Goal: Task Accomplishment & Management: Manage account settings

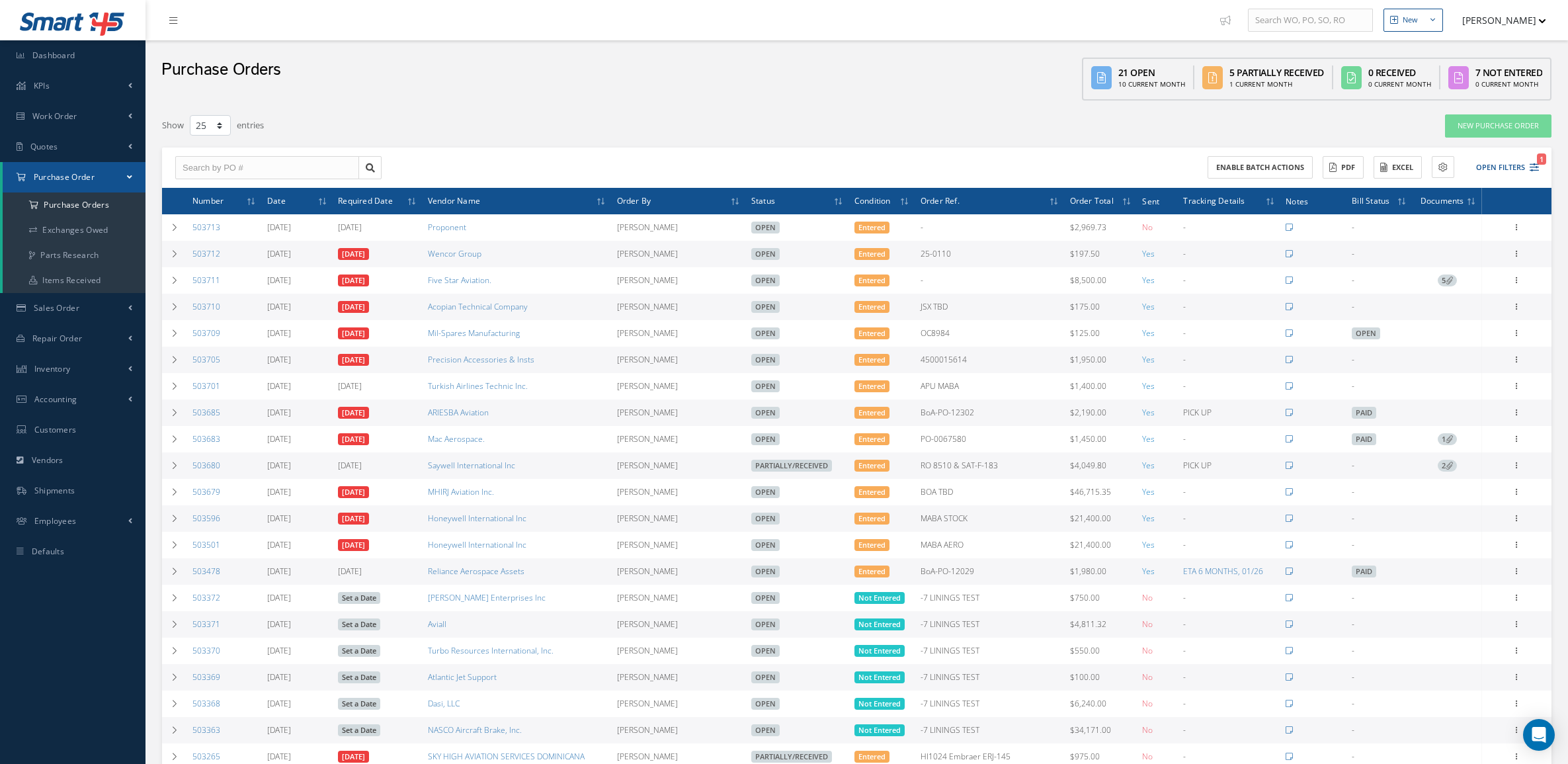
select select "25"
click at [1516, 157] on button "Open Filters 1" at bounding box center [1501, 167] width 75 height 22
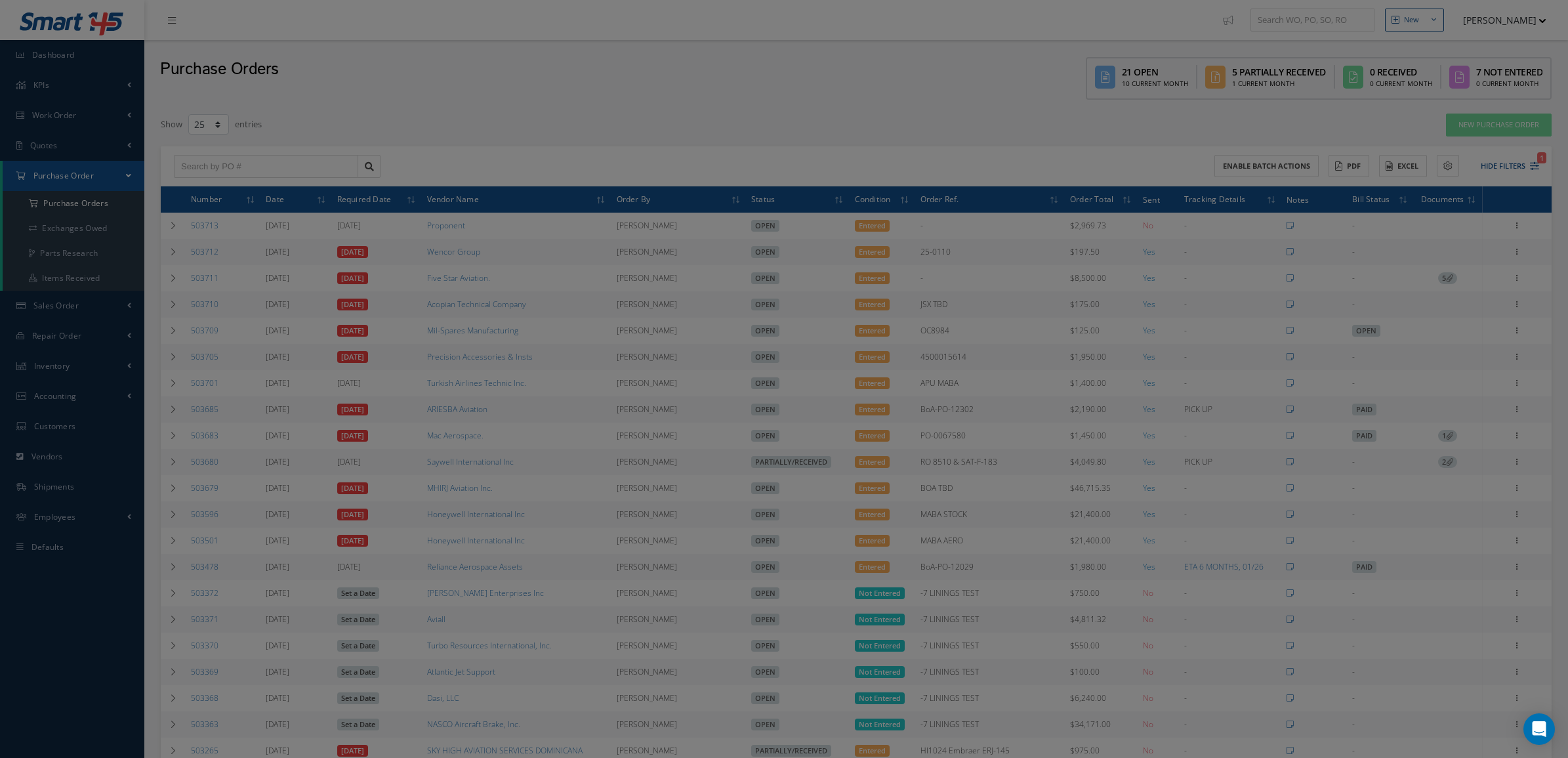
drag, startPoint x: 1504, startPoint y: 156, endPoint x: 1496, endPoint y: 160, distance: 8.9
click at [1496, 160] on div "Filters PO # Vendor Name Open Partially/Received Received Canceled Edited Open …" at bounding box center [784, 379] width 1568 height 758
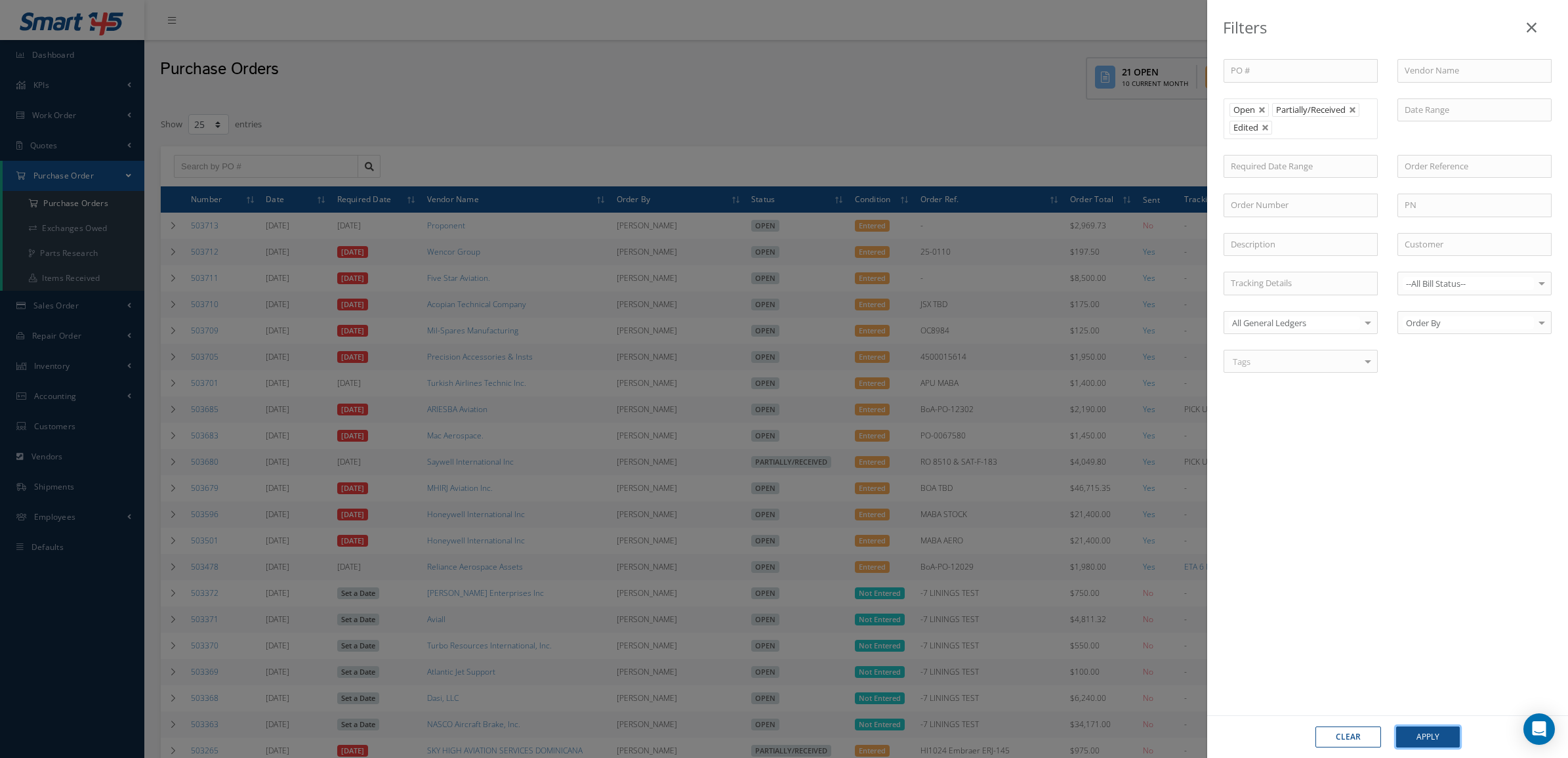
click at [1421, 727] on button "Apply" at bounding box center [1428, 737] width 63 height 21
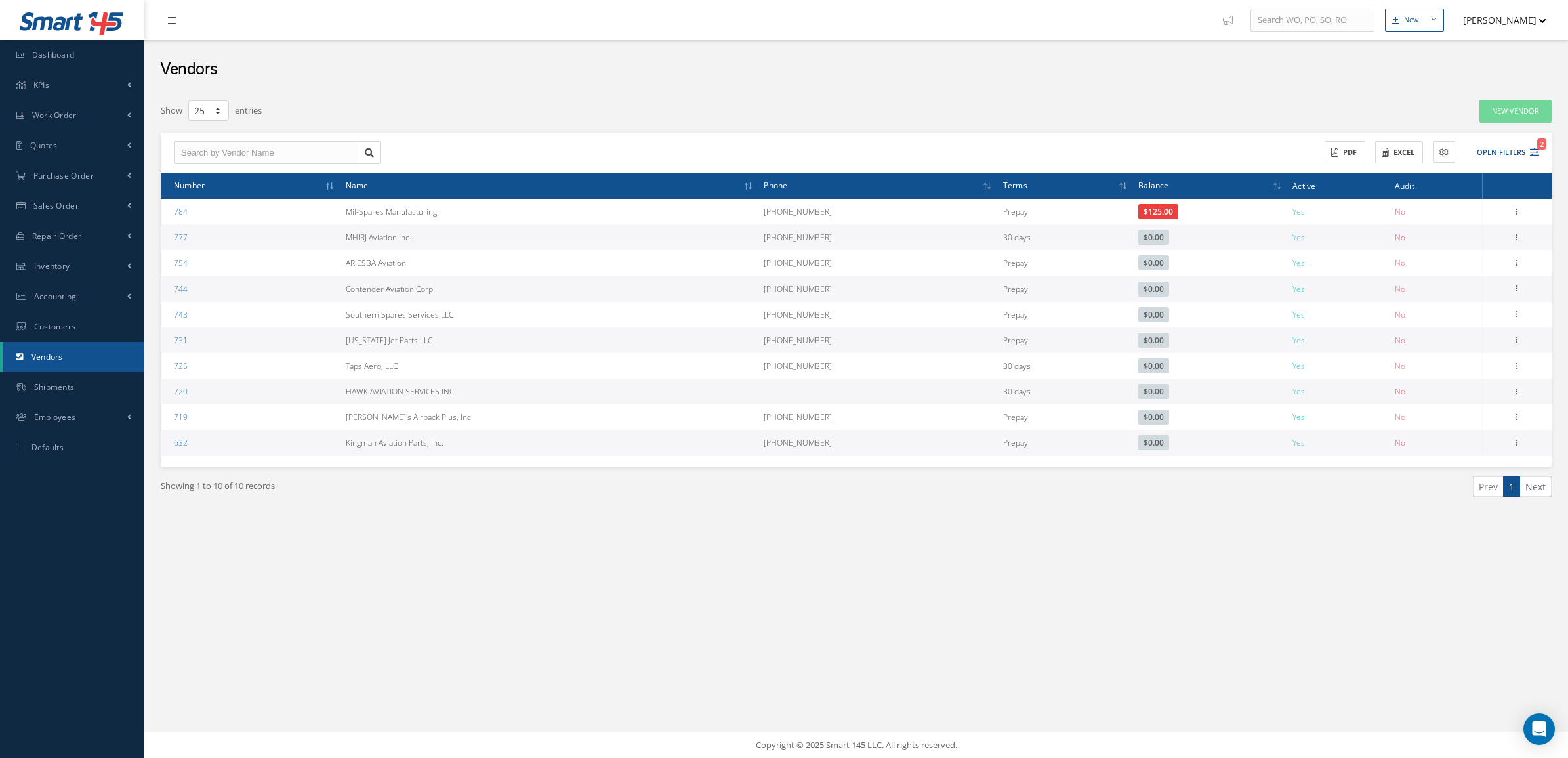
select select "25"
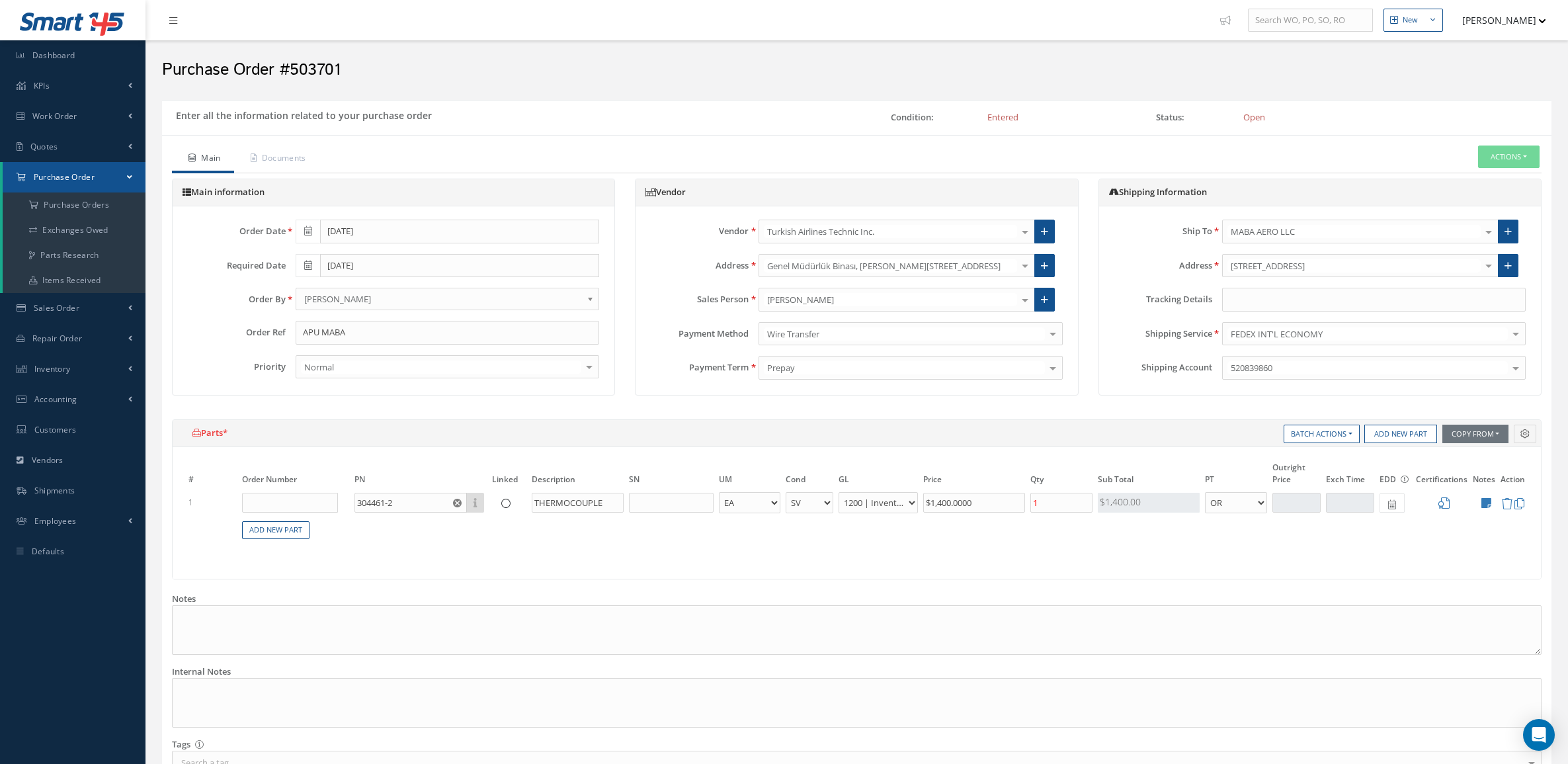
select select "2"
select select "6"
select select "1"
click at [58, 171] on span "Purchase Order" at bounding box center [64, 177] width 60 height 12
click at [71, 186] on link "Purchase Order" at bounding box center [73, 177] width 146 height 30
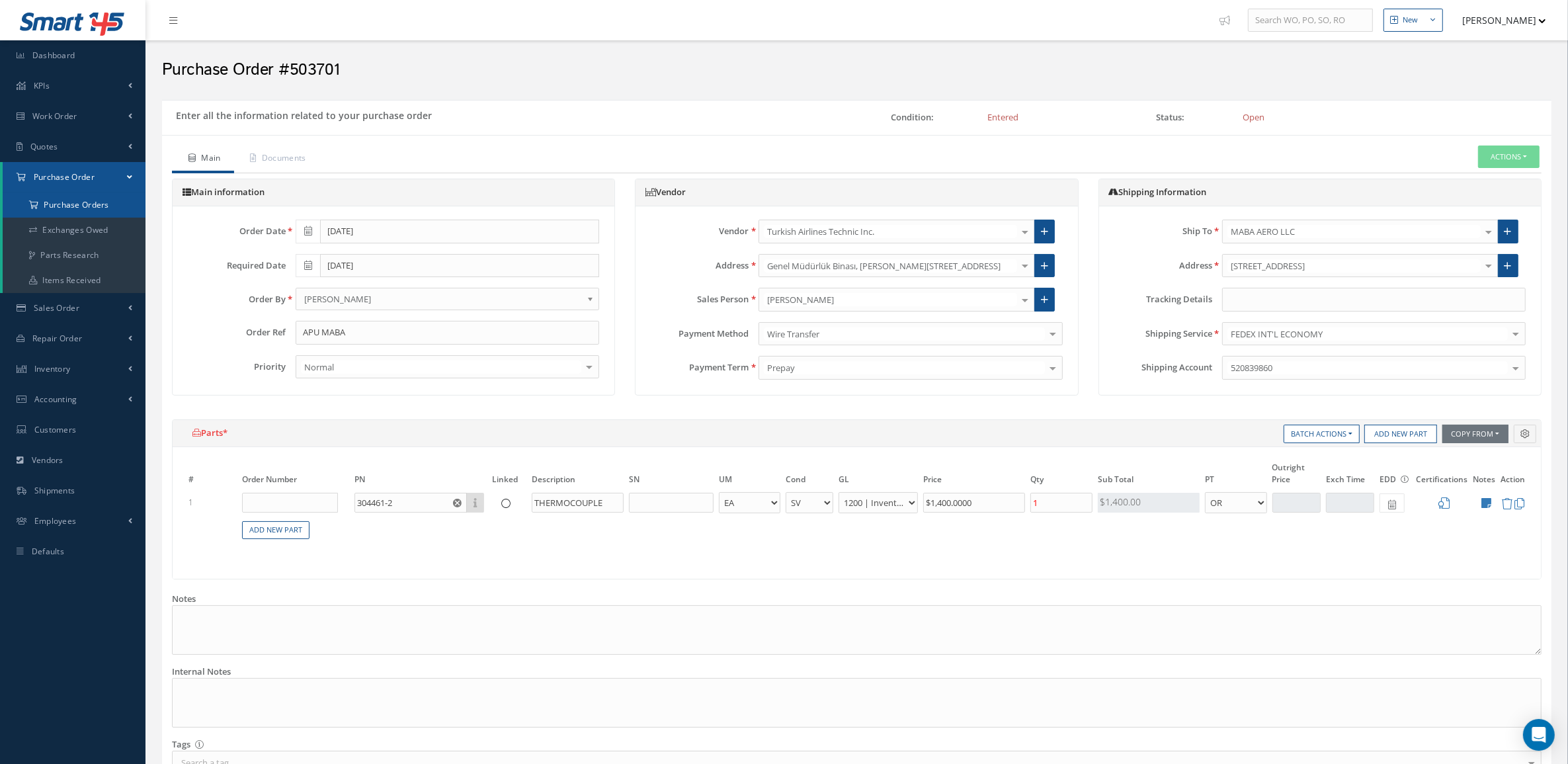
click at [68, 205] on a=1&status_id=2&status_id=3&status_id=5&collapsedFilters"] "Purchase Orders" at bounding box center [74, 205] width 143 height 25
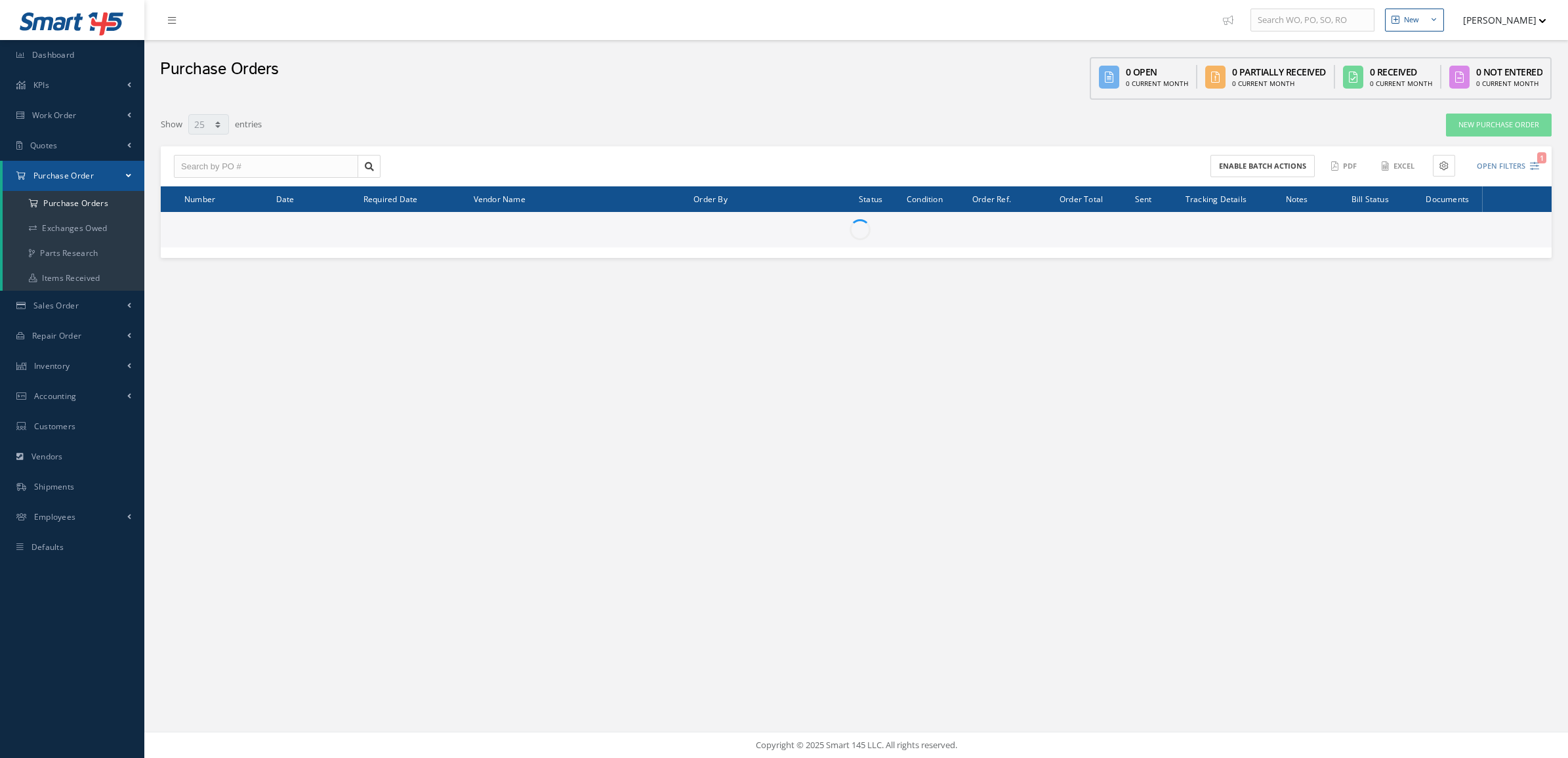
select select "25"
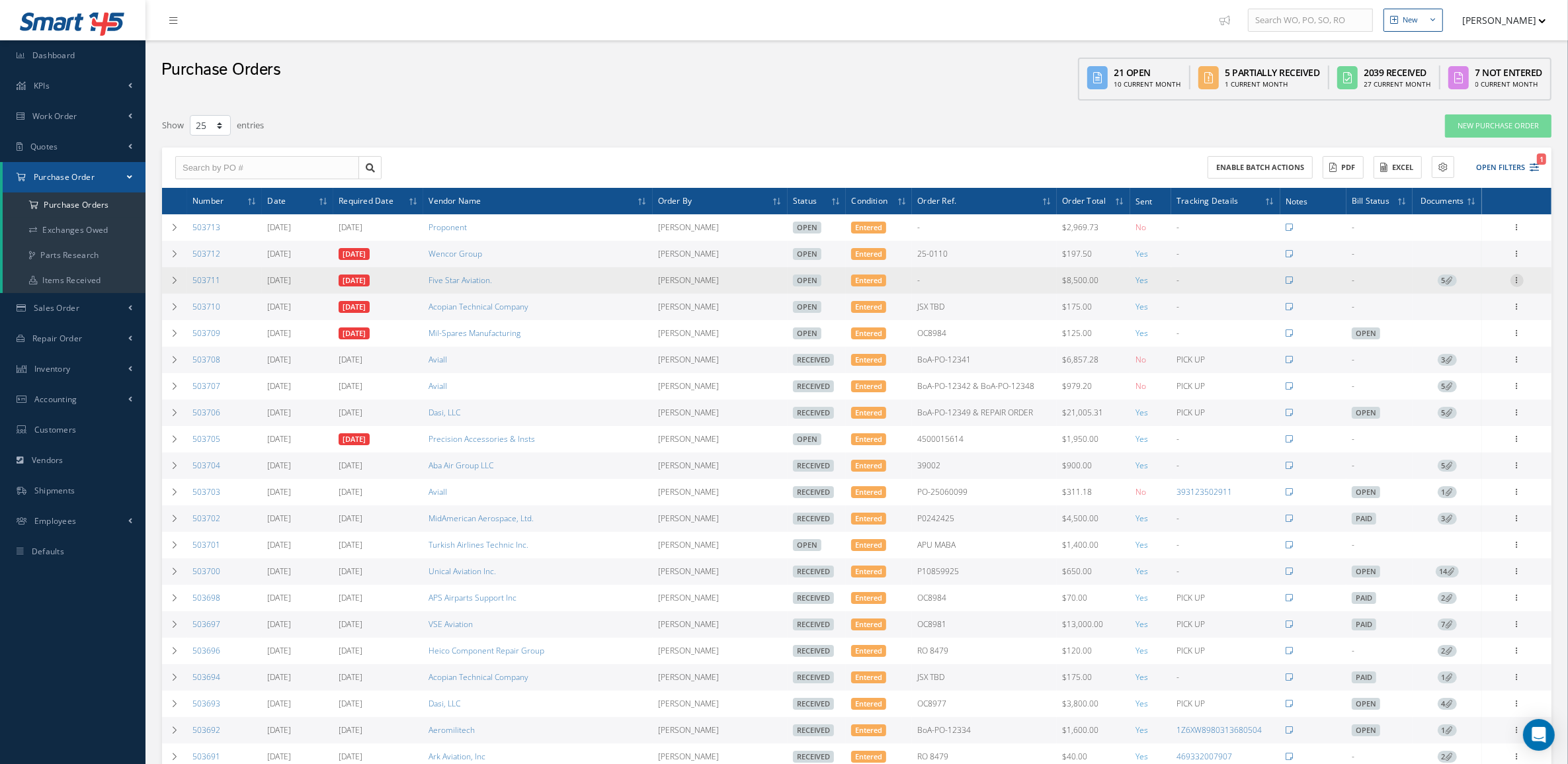
click at [1515, 286] on div at bounding box center [1516, 280] width 13 height 13
click at [1469, 328] on link "Edit" at bounding box center [1456, 322] width 105 height 17
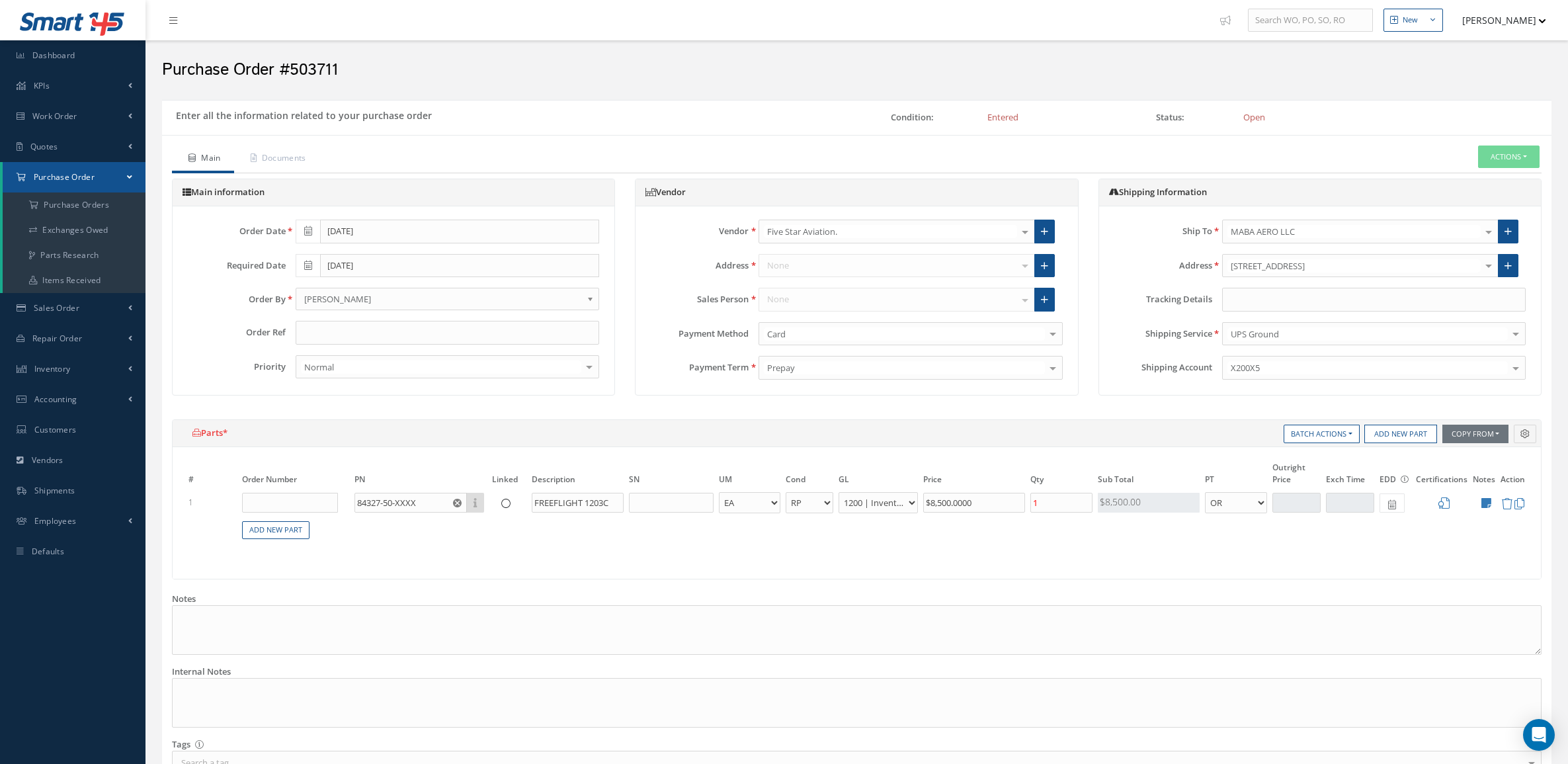
select select "3"
select select "6"
select select "1"
click at [1275, 301] on input "text" at bounding box center [1374, 299] width 304 height 24
paste input "1Z5168W00397200579"
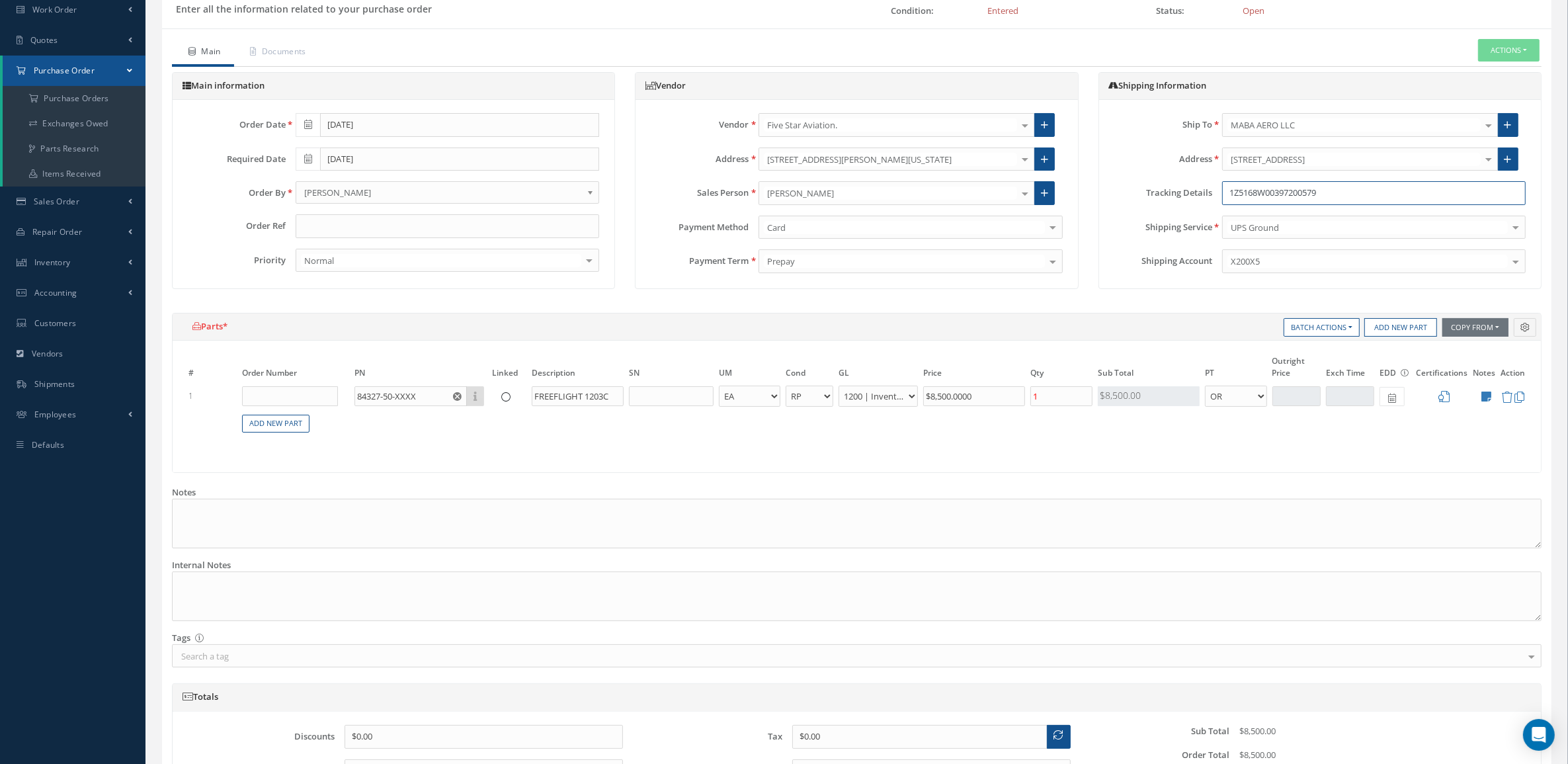
scroll to position [252, 0]
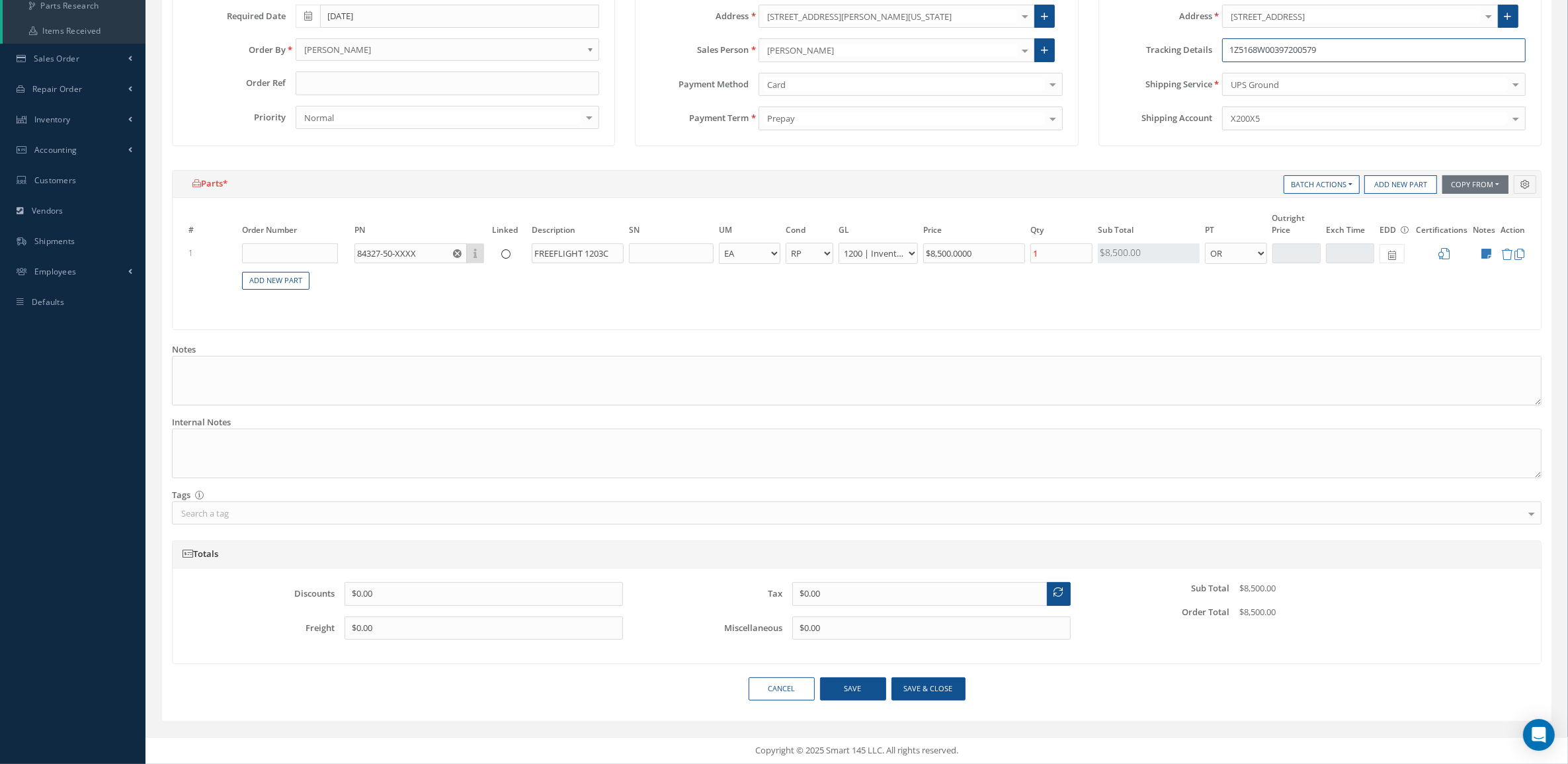
type input "1Z5168W00397200579"
click at [898, 681] on button "Save & close" at bounding box center [928, 688] width 74 height 23
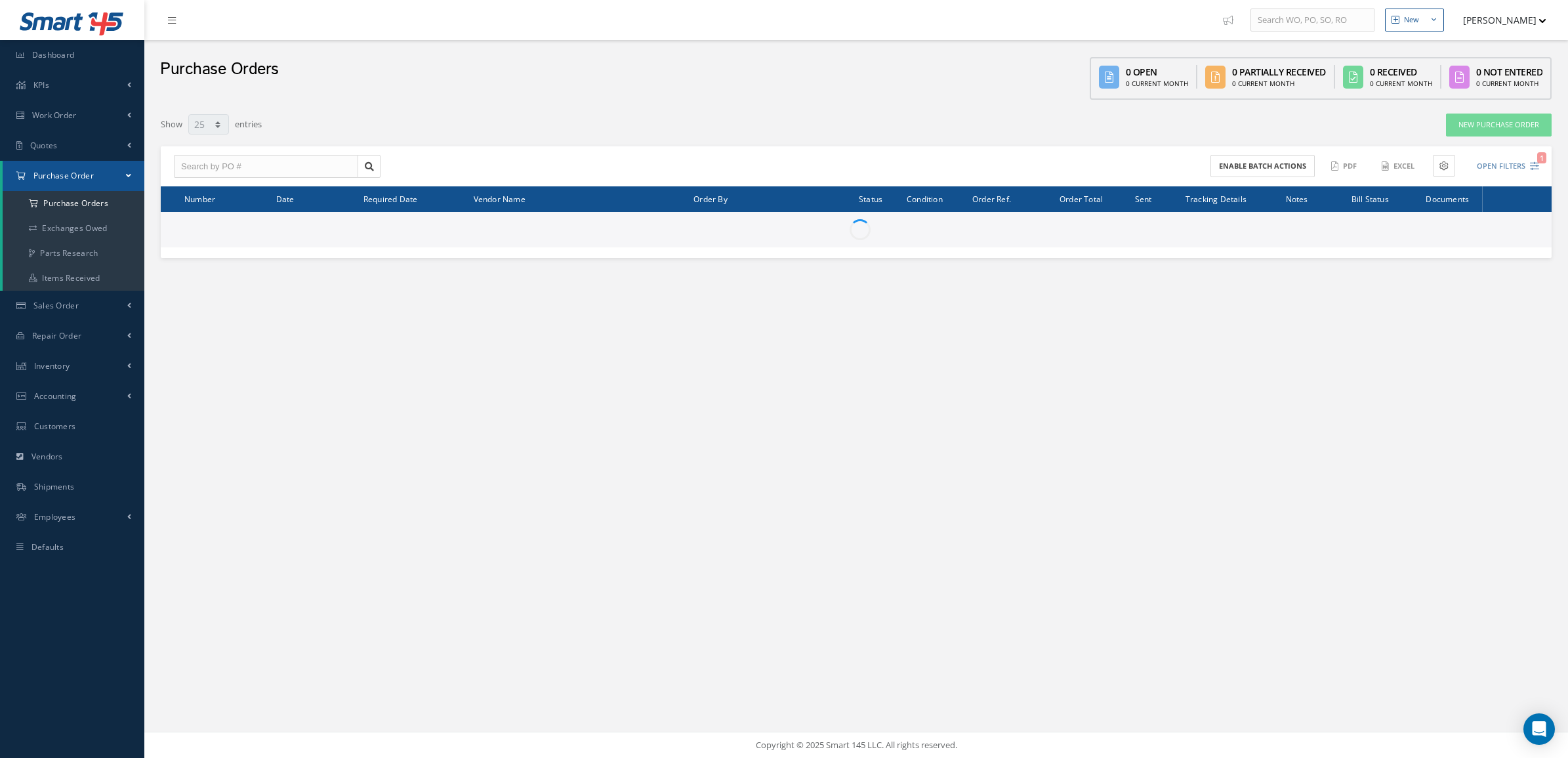
select select "25"
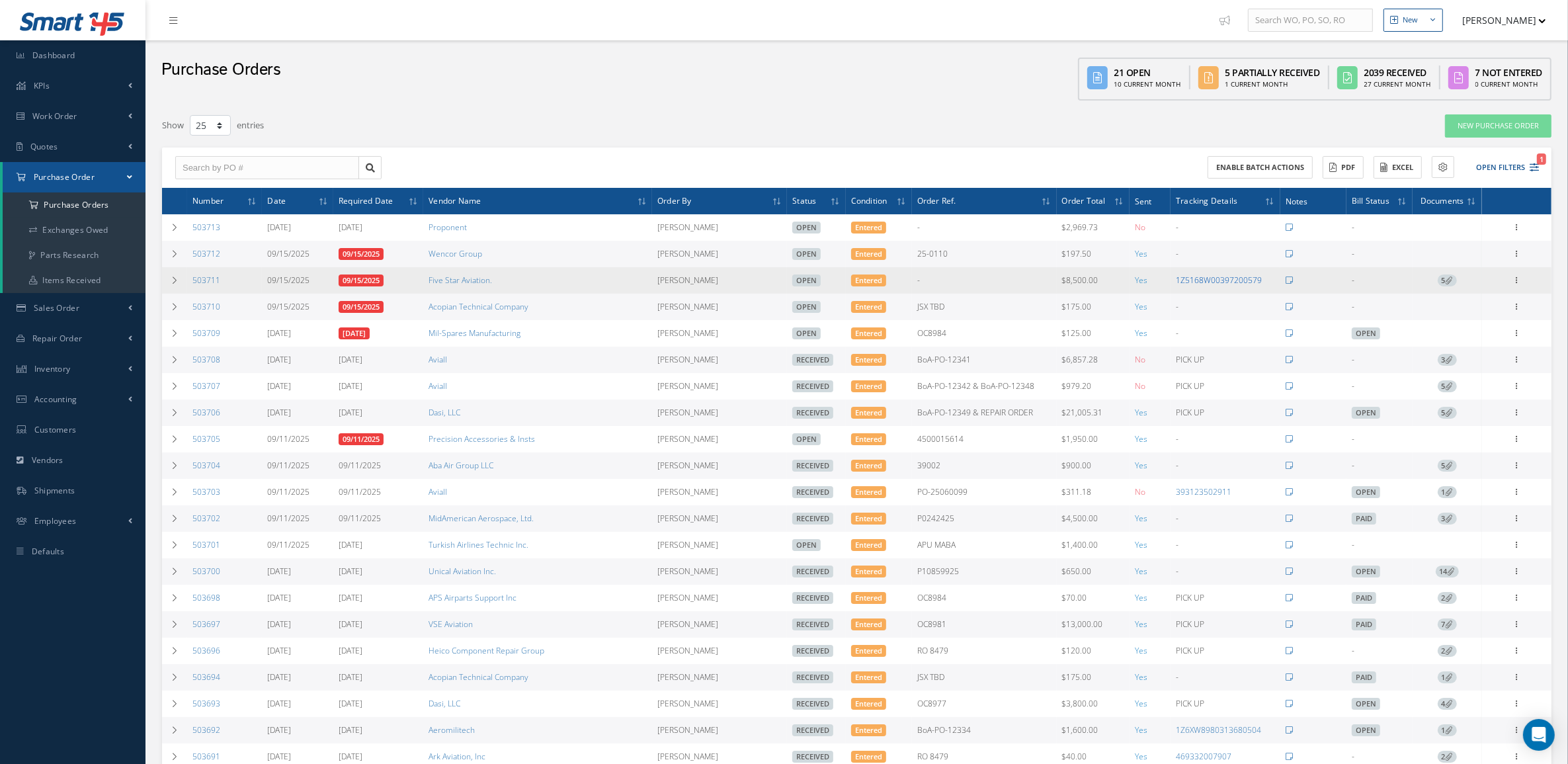
click at [1198, 279] on link "1Z5168W00397200579" at bounding box center [1219, 280] width 86 height 12
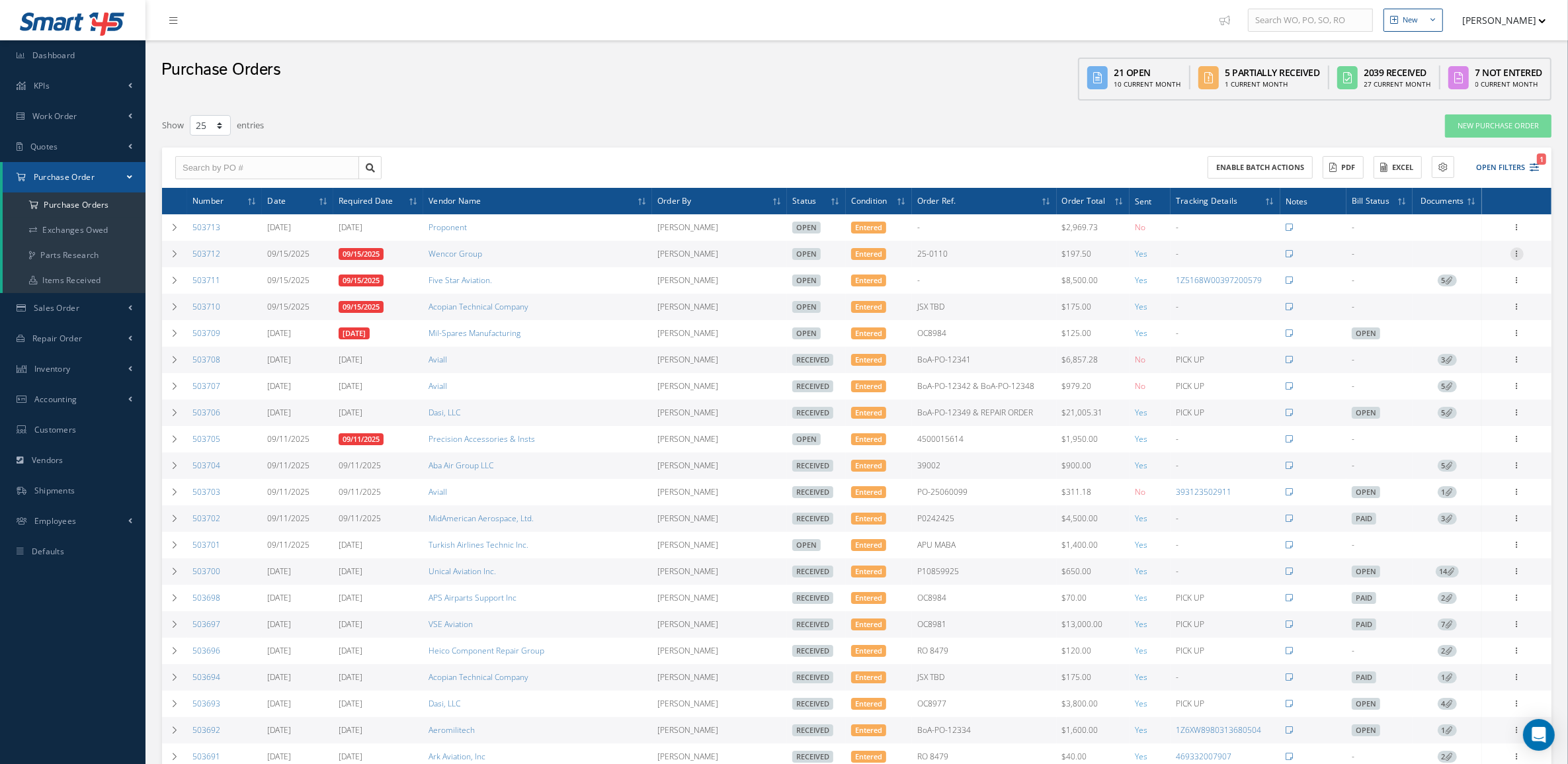
click at [1516, 255] on icon at bounding box center [1516, 252] width 13 height 11
click at [1457, 295] on link "Edit" at bounding box center [1456, 297] width 105 height 17
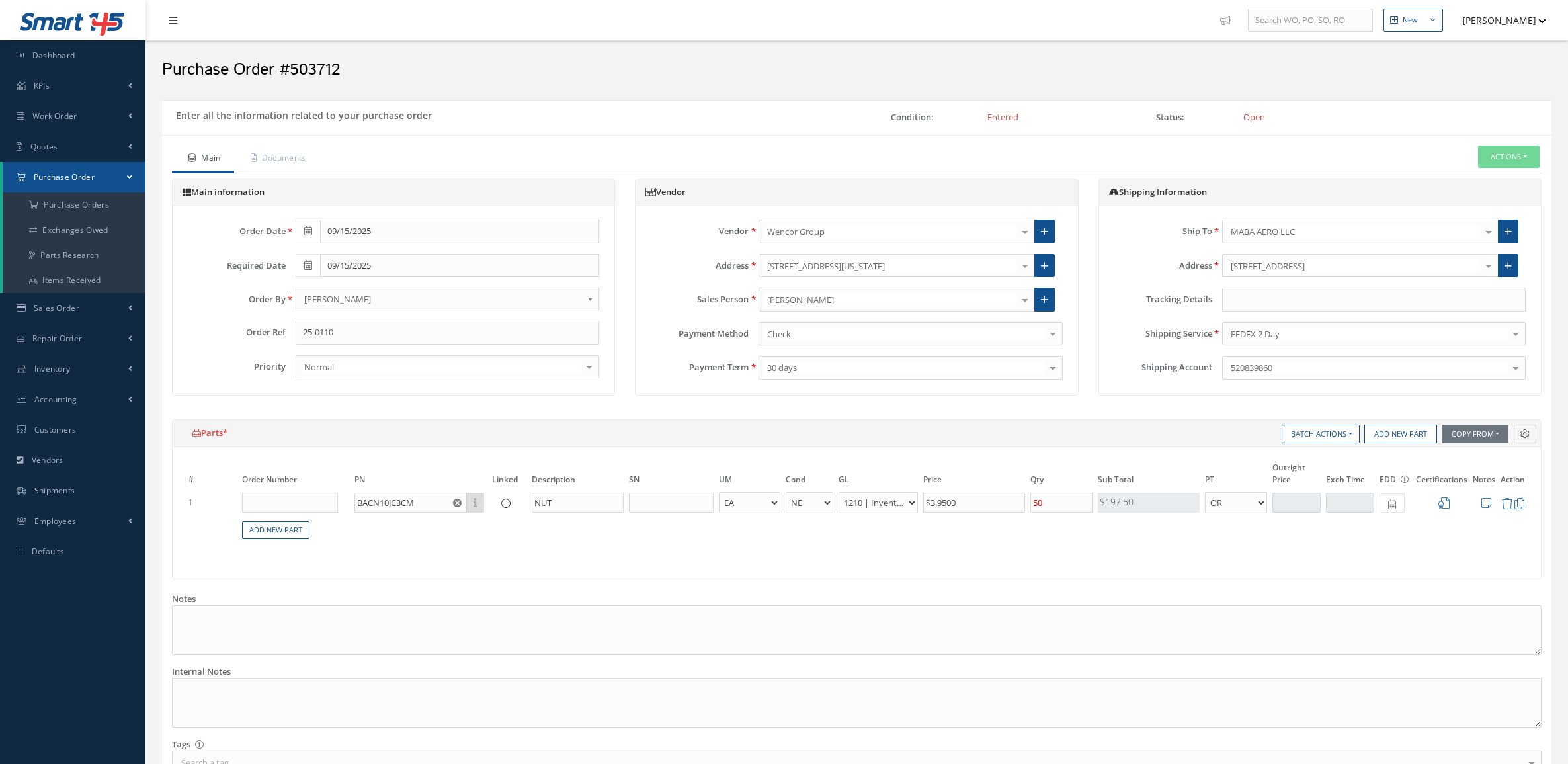
select select "5"
select select "7"
select select "1"
click at [1360, 293] on input "text" at bounding box center [1374, 299] width 304 height 24
paste input "458386993274"
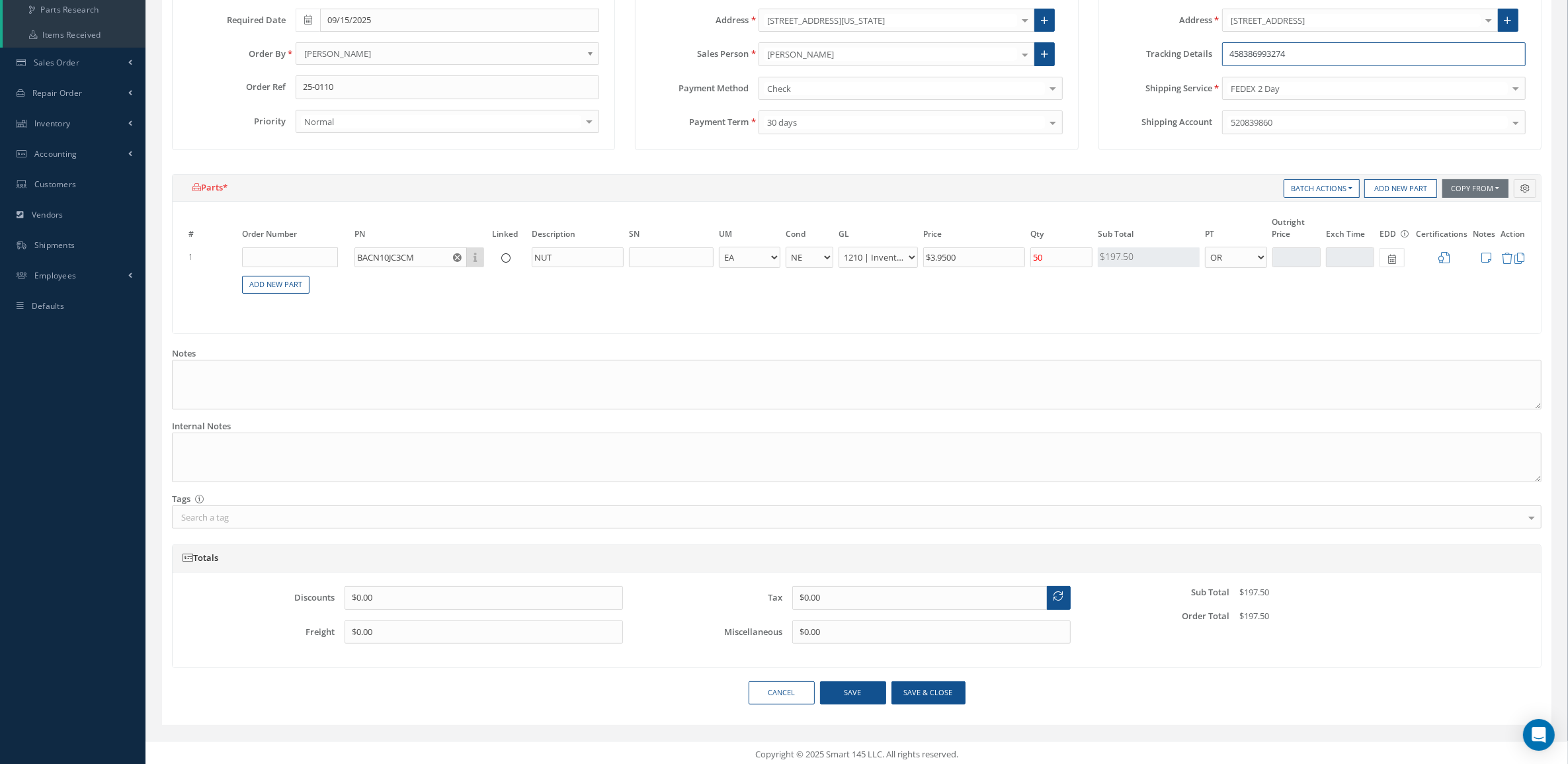
scroll to position [252, 0]
type input "458386993274"
click at [959, 692] on button "Save & close" at bounding box center [928, 688] width 74 height 23
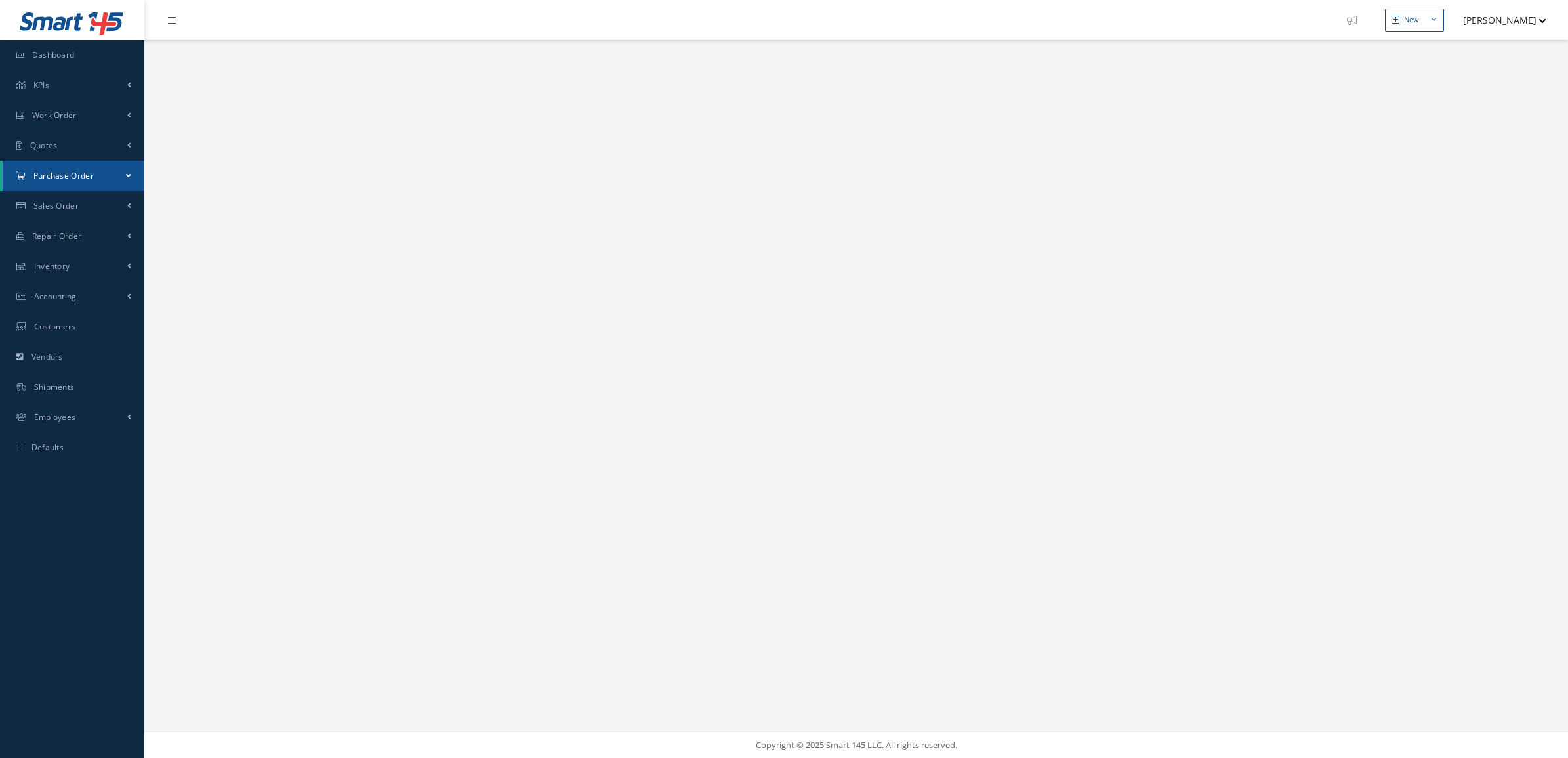
select select "25"
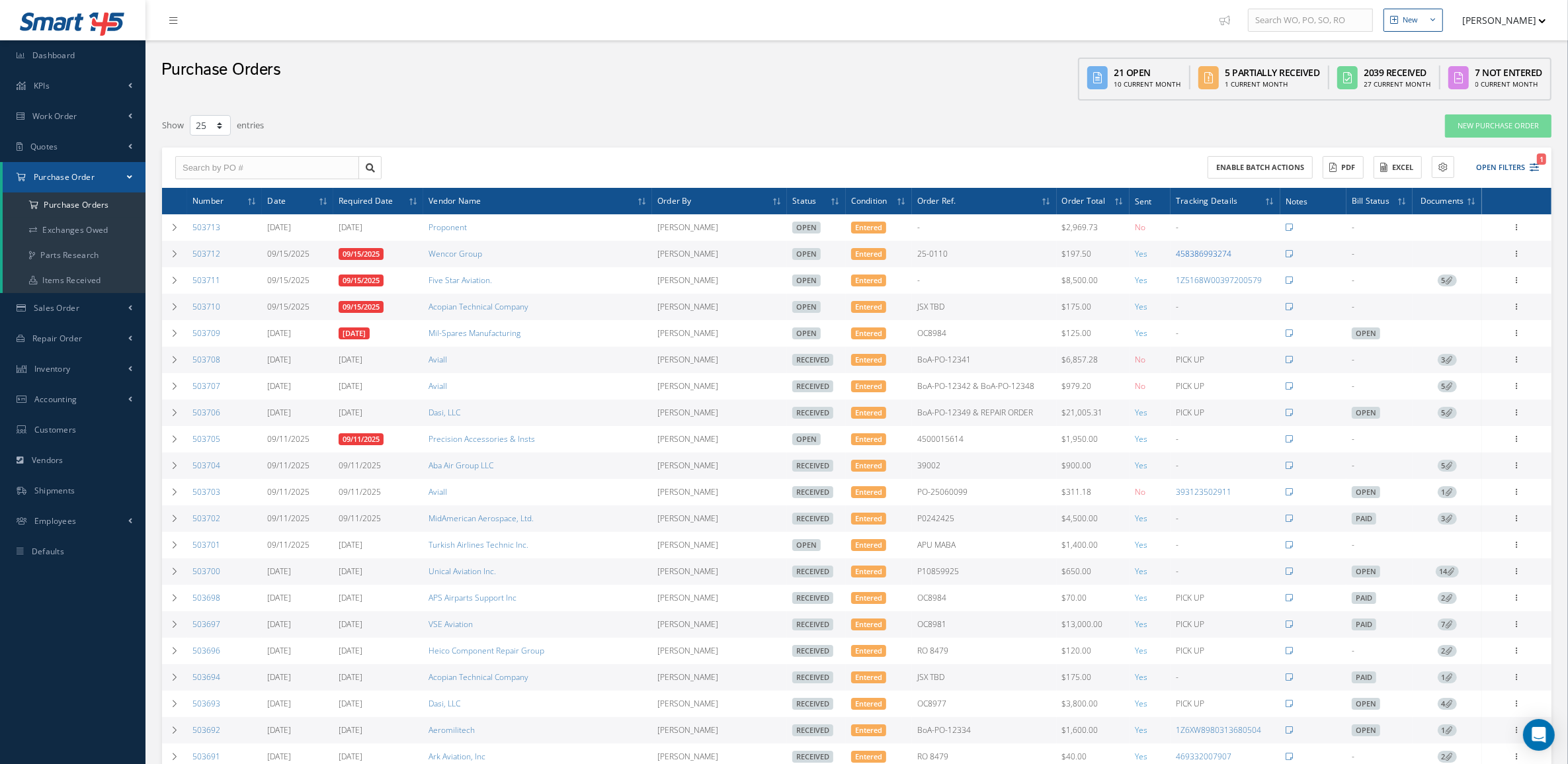
click at [1198, 251] on link "458386993274" at bounding box center [1204, 253] width 56 height 12
click at [1493, 170] on button "Open Filters 1" at bounding box center [1501, 167] width 75 height 22
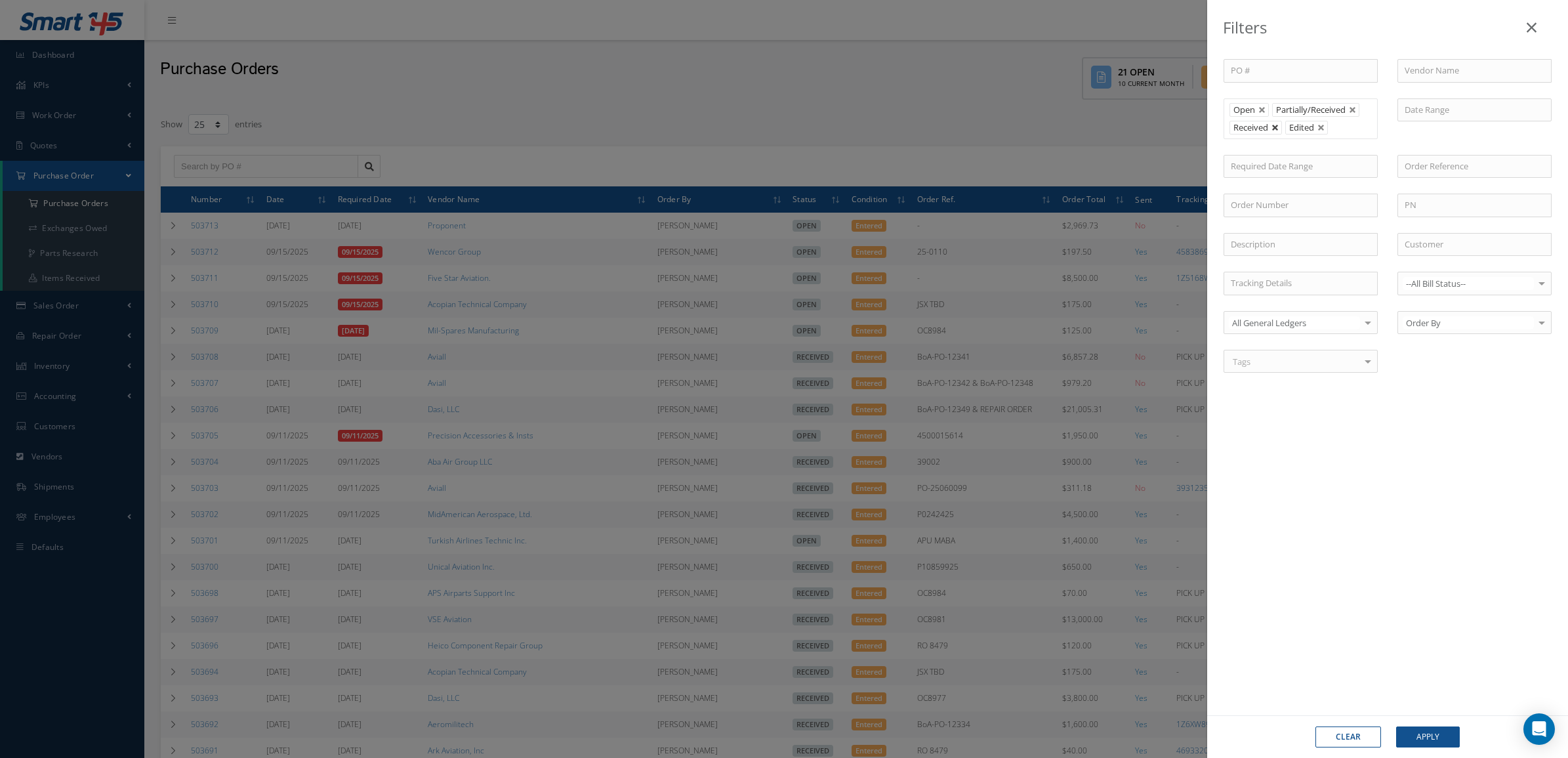
click at [1278, 127] on link at bounding box center [1275, 128] width 8 height 8
click at [1444, 728] on button "Apply" at bounding box center [1428, 737] width 63 height 21
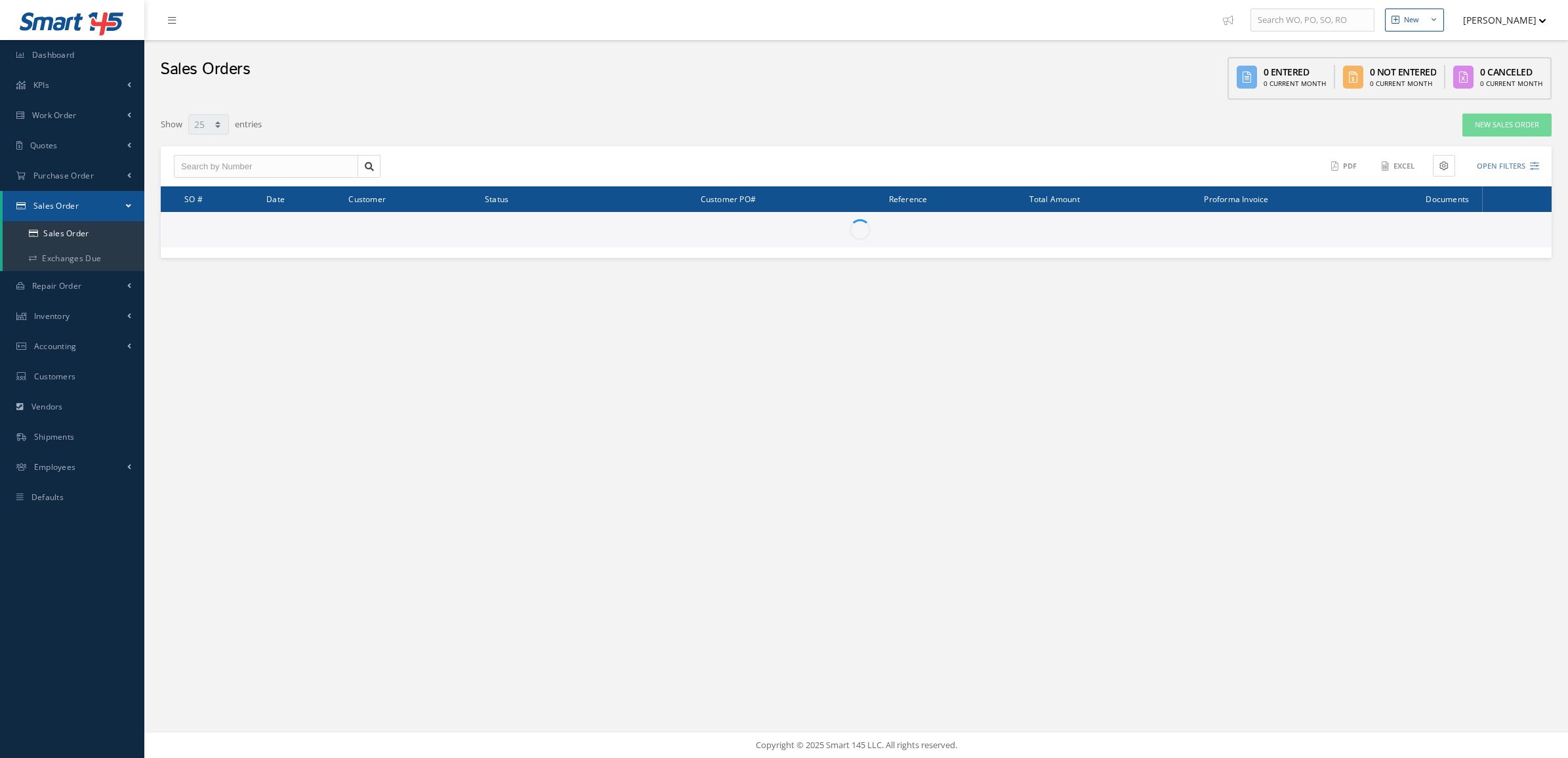
select select "25"
